Goal: Submit feedback/report problem: Submit feedback/report problem

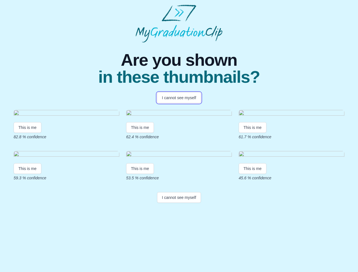
click at [179, 98] on button "I cannot see myself" at bounding box center [179, 97] width 44 height 11
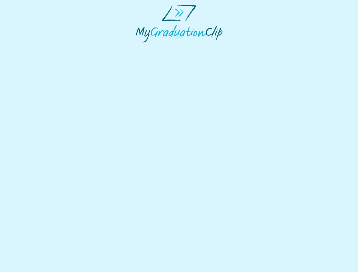
click at [27, 47] on html at bounding box center [179, 23] width 358 height 47
click at [141, 47] on html at bounding box center [179, 23] width 358 height 47
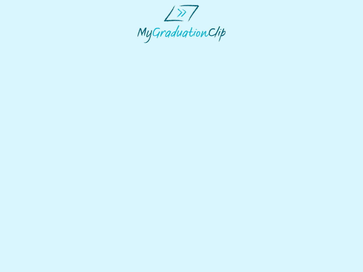
click at [254, 48] on html at bounding box center [181, 24] width 363 height 48
click at [27, 48] on html at bounding box center [181, 24] width 363 height 48
click at [141, 48] on html at bounding box center [181, 24] width 363 height 48
click at [254, 48] on html at bounding box center [181, 24] width 363 height 48
